Goal: Task Accomplishment & Management: Complete application form

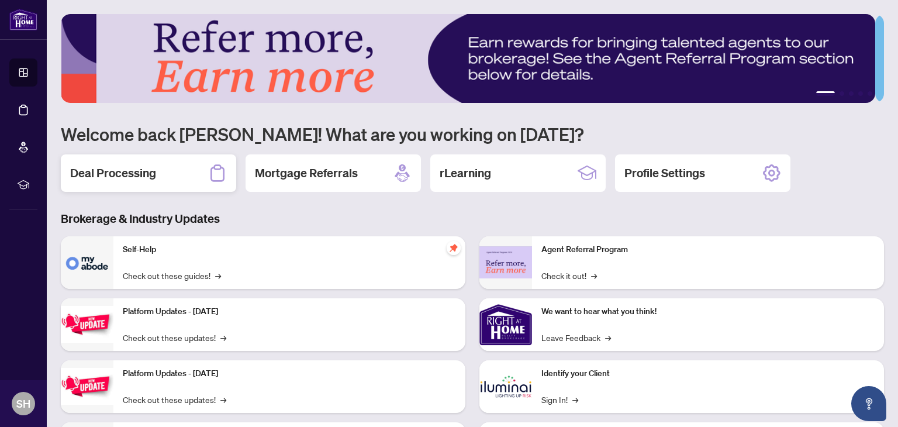
click at [110, 168] on h2 "Deal Processing" at bounding box center [113, 173] width 86 height 16
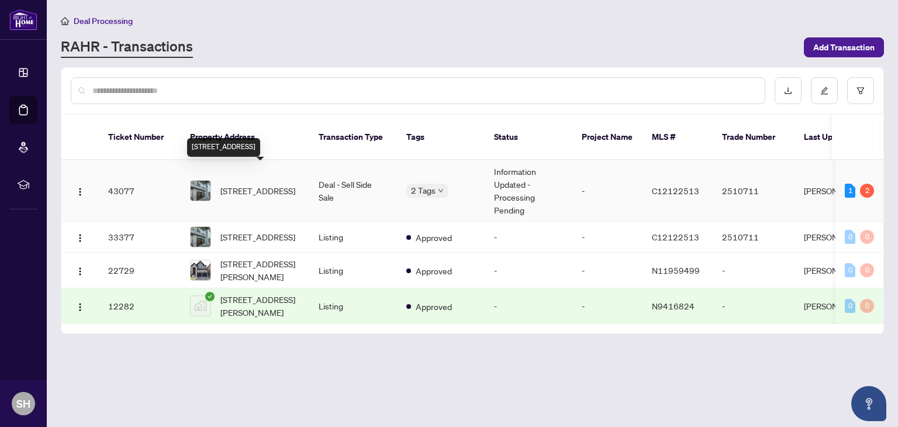
click at [281, 184] on span "[STREET_ADDRESS]" at bounding box center [257, 190] width 75 height 13
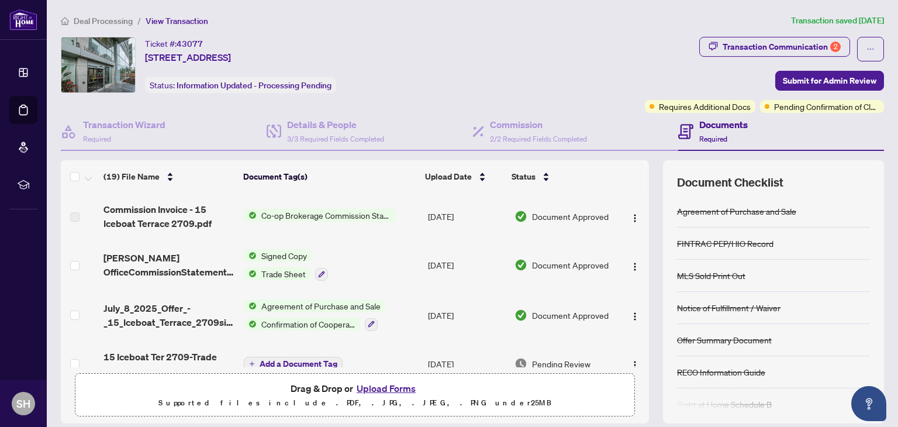
click at [386, 384] on button "Upload Forms" at bounding box center [386, 388] width 66 height 15
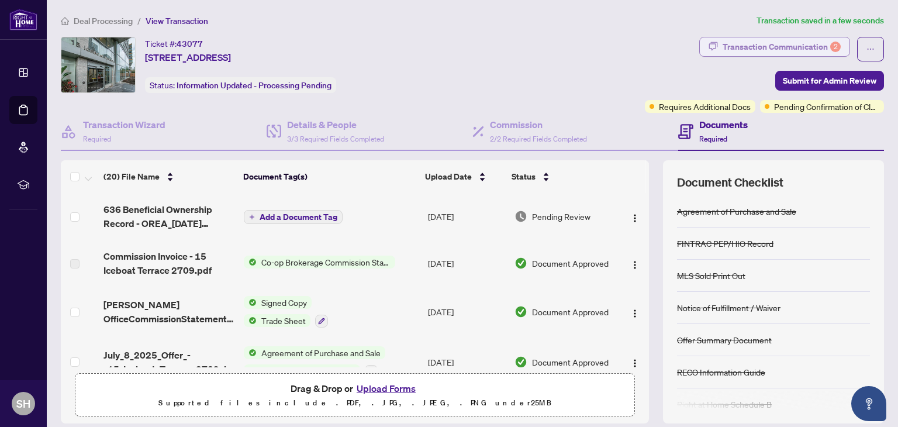
click at [757, 49] on div "Transaction Communication 2" at bounding box center [782, 46] width 118 height 19
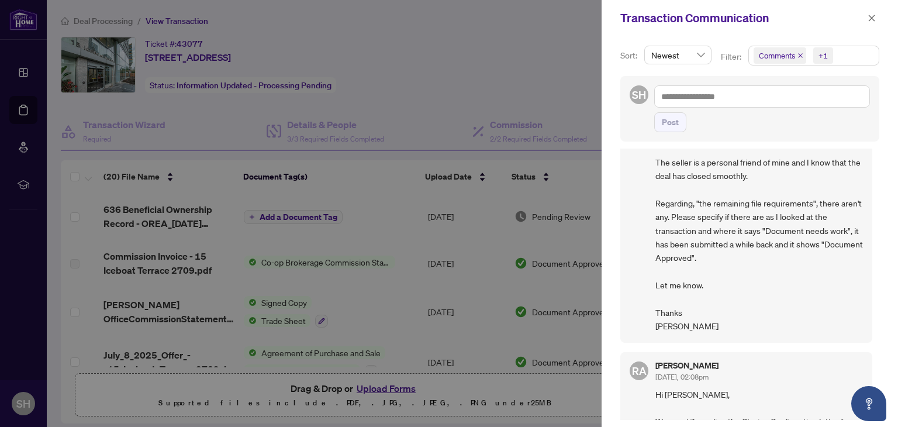
scroll to position [63, 0]
click at [872, 20] on icon "close" at bounding box center [872, 18] width 8 height 8
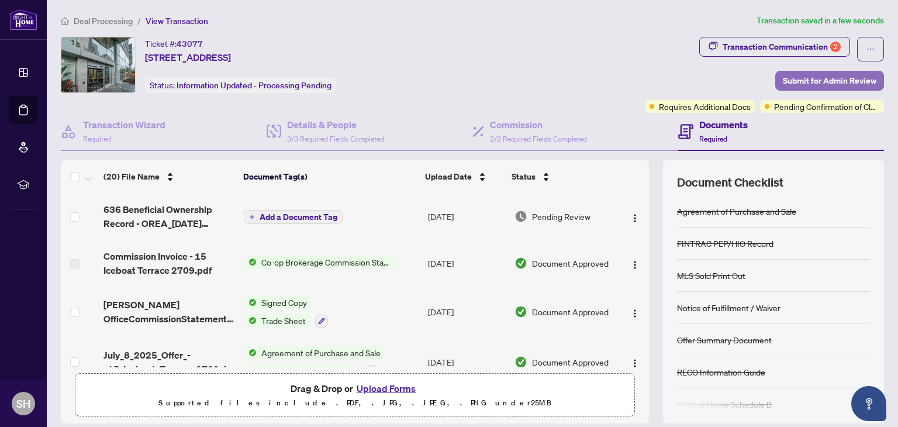
click at [819, 84] on span "Submit for Admin Review" at bounding box center [830, 80] width 94 height 19
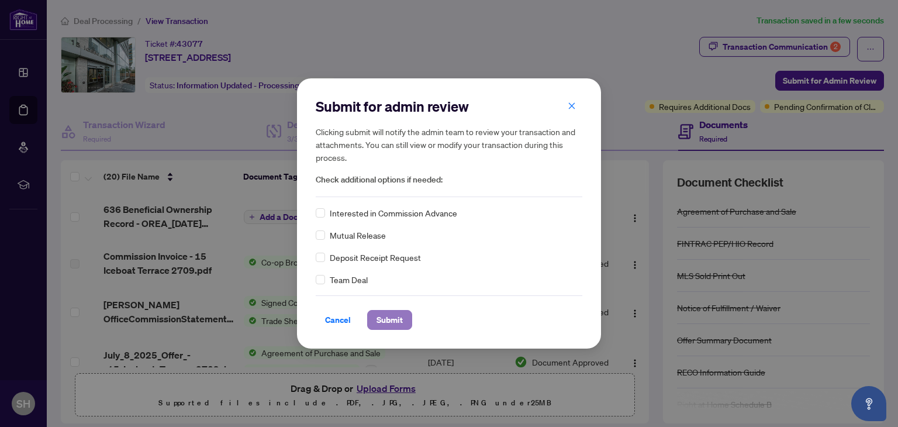
click at [391, 321] on span "Submit" at bounding box center [390, 319] width 26 height 19
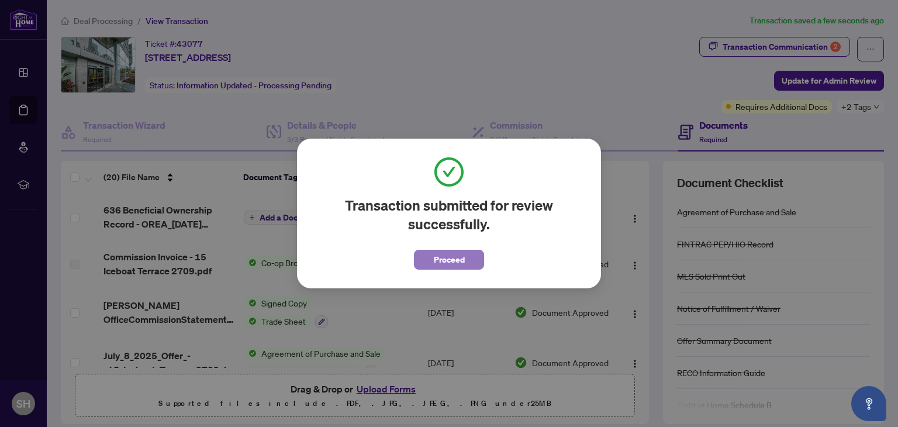
click at [456, 259] on span "Proceed" at bounding box center [449, 259] width 31 height 19
